Goal: Navigation & Orientation: Understand site structure

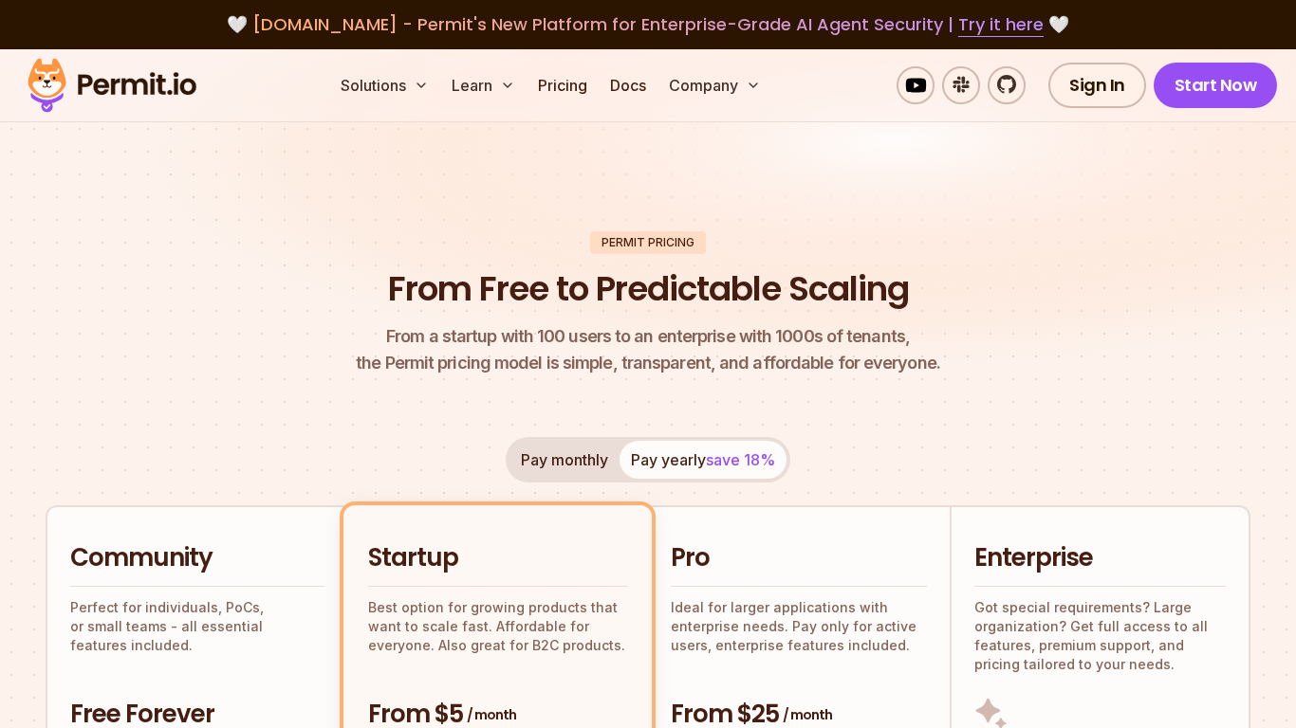
scroll to position [9967, 0]
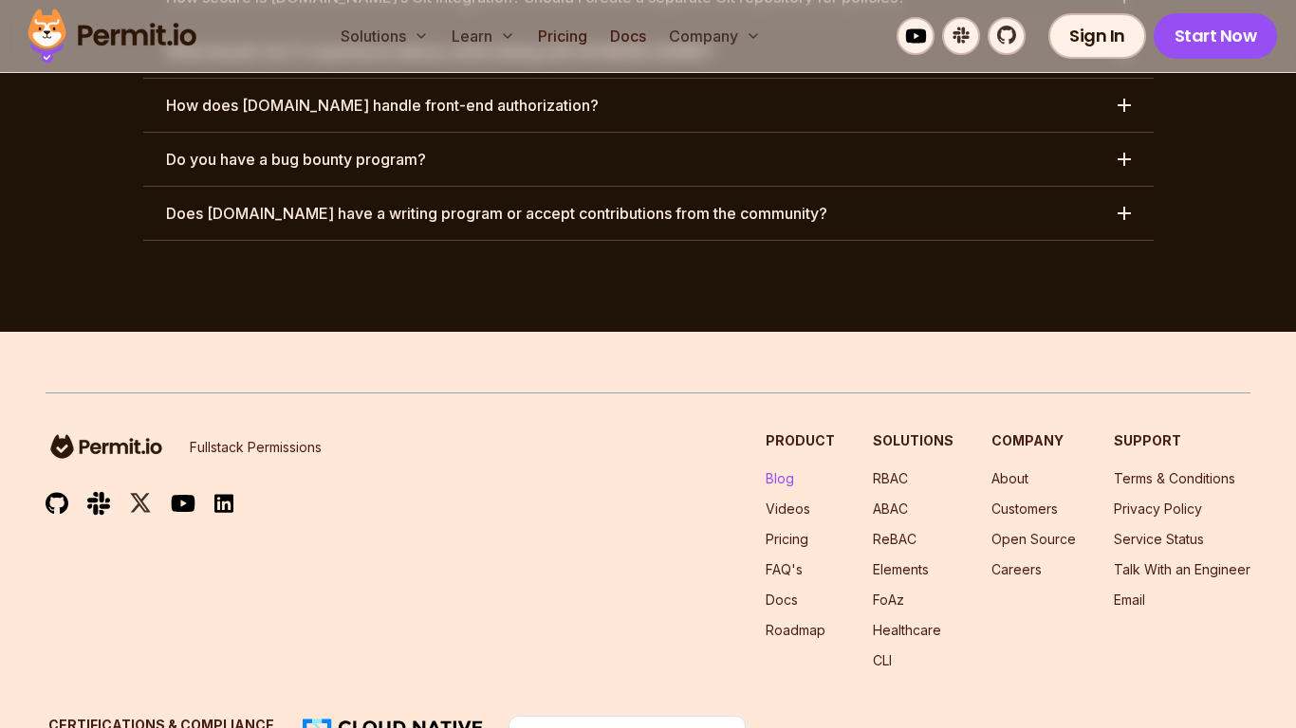
click at [788, 470] on link "Blog" at bounding box center [779, 478] width 28 height 16
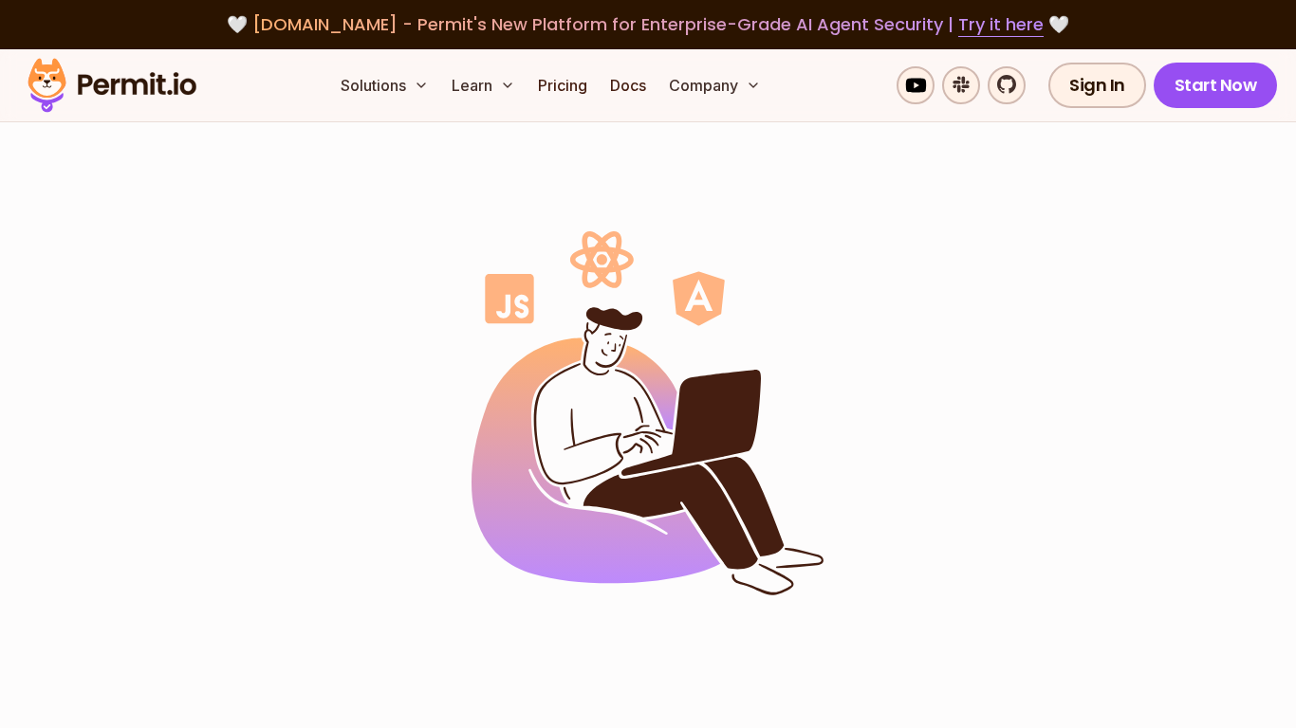
scroll to position [555, 0]
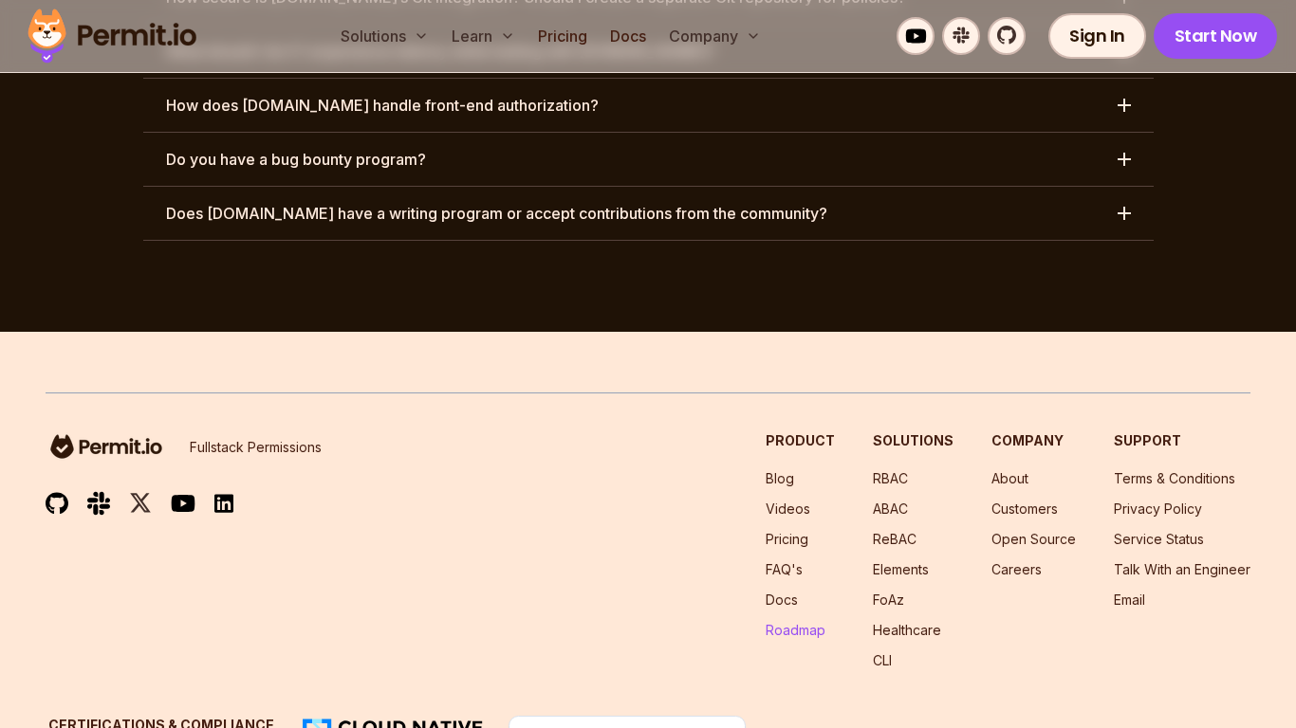
click at [804, 622] on link "Roadmap" at bounding box center [795, 630] width 60 height 16
click at [895, 470] on link "RBAC" at bounding box center [890, 478] width 35 height 16
